Goal: Information Seeking & Learning: Learn about a topic

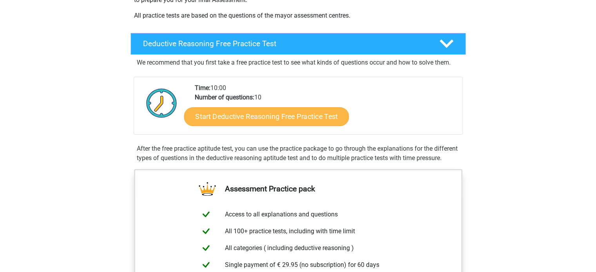
scroll to position [156, 0]
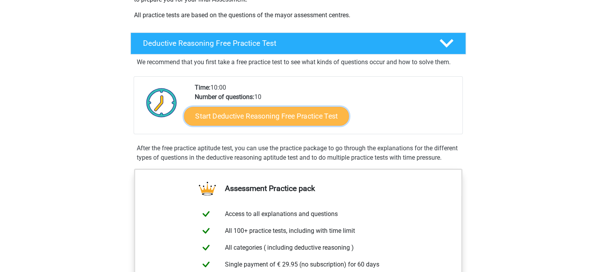
click at [231, 108] on link "Start Deductive Reasoning Free Practice Test" at bounding box center [266, 116] width 165 height 19
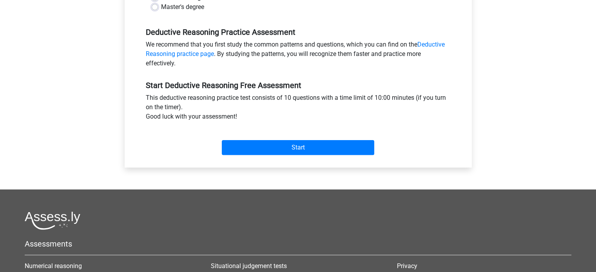
scroll to position [223, 0]
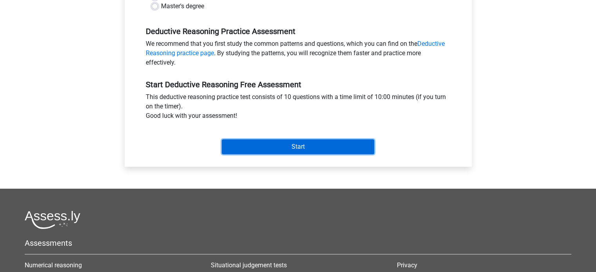
click at [237, 148] on input "Start" at bounding box center [298, 146] width 152 height 15
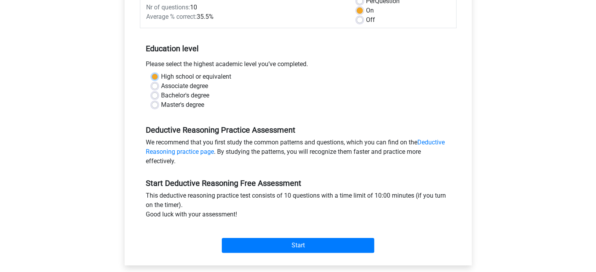
scroll to position [123, 0]
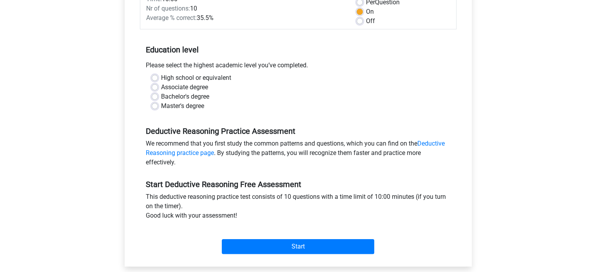
click at [227, 72] on div "Please select the highest academic level you’ve completed." at bounding box center [298, 67] width 316 height 13
click at [161, 95] on label "Bachelor's degree" at bounding box center [185, 96] width 48 height 9
click at [155, 95] on input "Bachelor's degree" at bounding box center [155, 96] width 6 height 8
radio input "true"
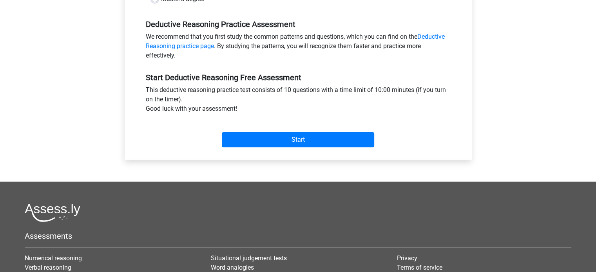
scroll to position [230, 0]
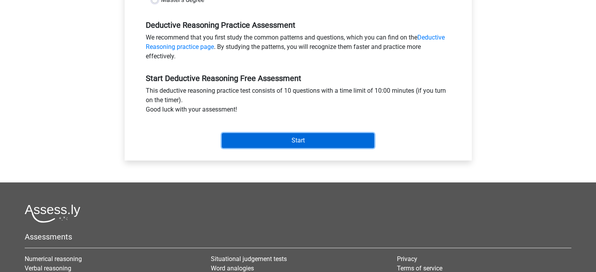
click at [282, 142] on input "Start" at bounding box center [298, 140] width 152 height 15
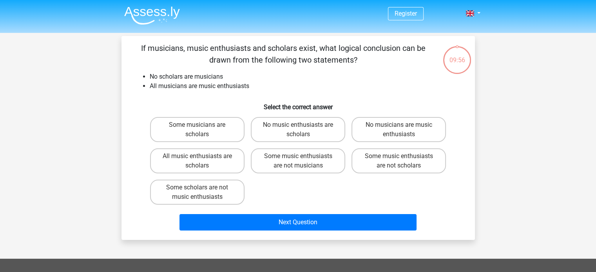
scroll to position [1, 0]
